Goal: Check status: Check status

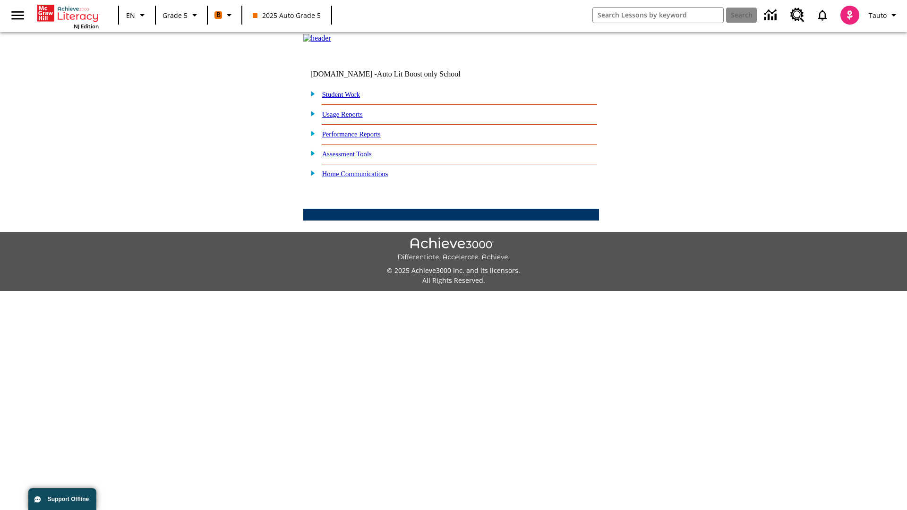
click at [361, 138] on link "Performance Reports" at bounding box center [351, 134] width 59 height 8
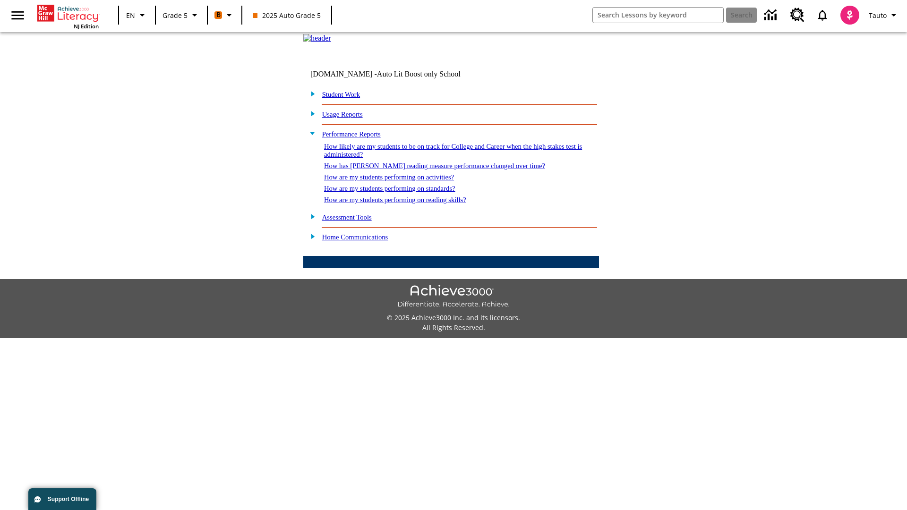
click at [429, 170] on link "How has [PERSON_NAME] reading measure performance changed over time?" at bounding box center [434, 166] width 221 height 8
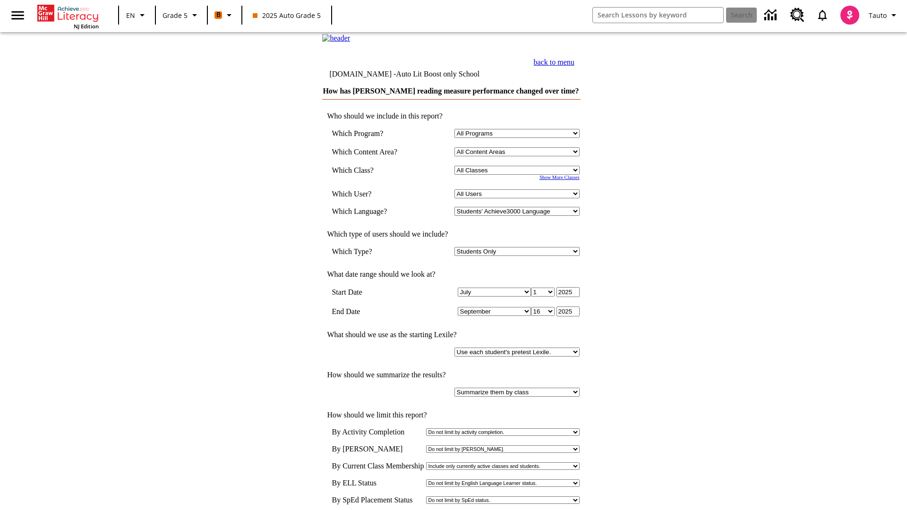
click at [518, 175] on select "Select a Class: All Classes 2025 Auto Grade 5 OL 2025 Auto Grade 6" at bounding box center [516, 170] width 125 height 9
select select "11133131"
